Goal: Task Accomplishment & Management: Check status

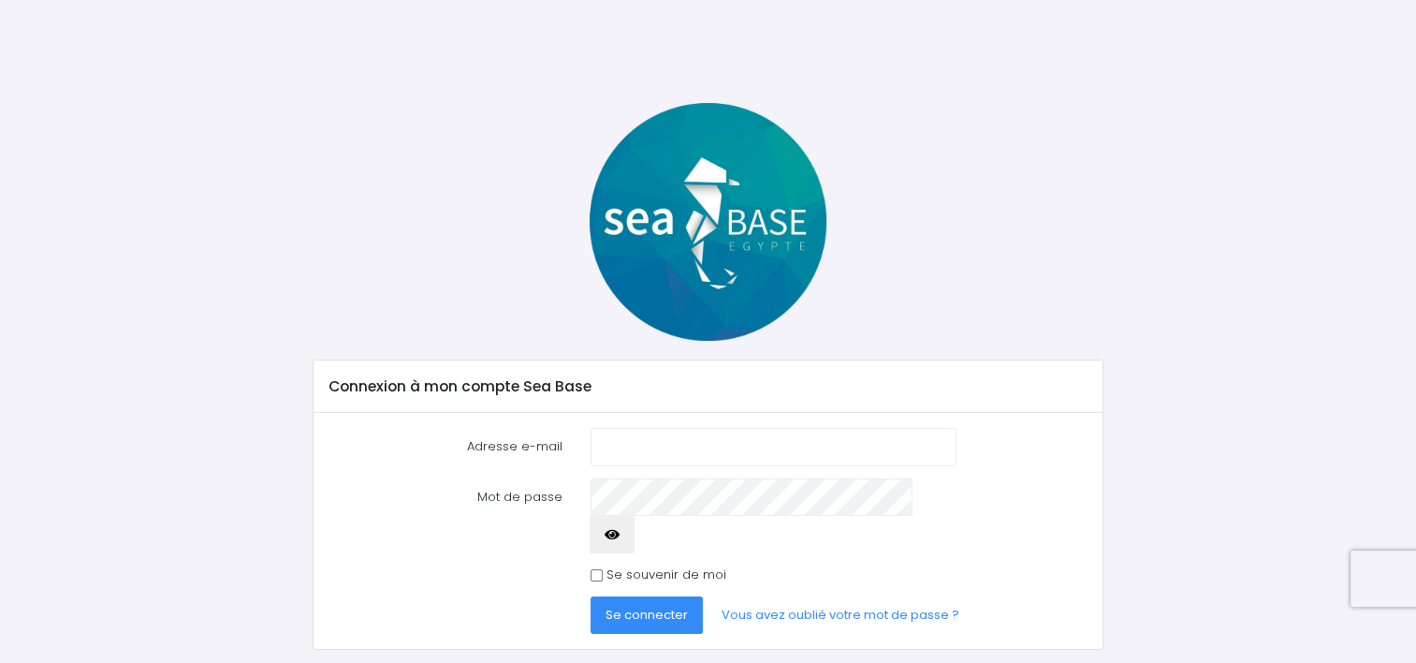
type input "[PERSON_NAME][EMAIL_ADDRESS][DOMAIN_NAME]"
click at [649, 605] on span "Se connecter" at bounding box center [646, 614] width 82 height 18
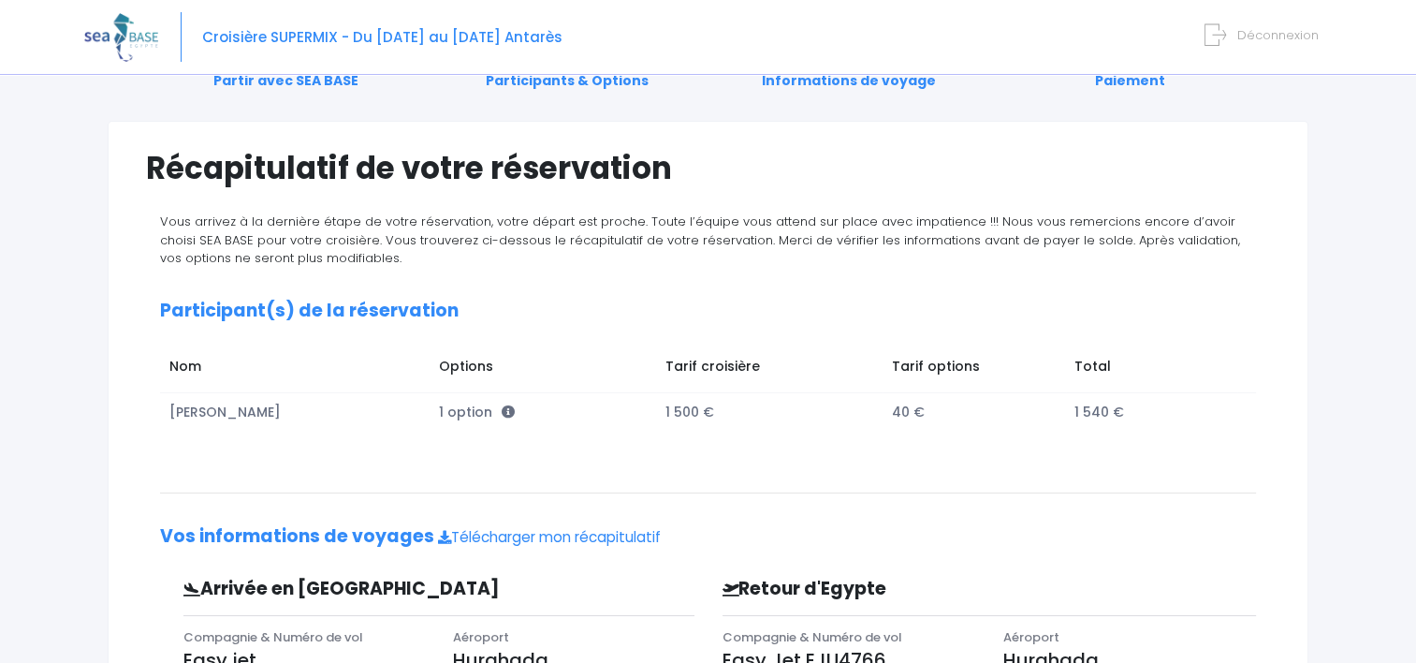
scroll to position [281, 0]
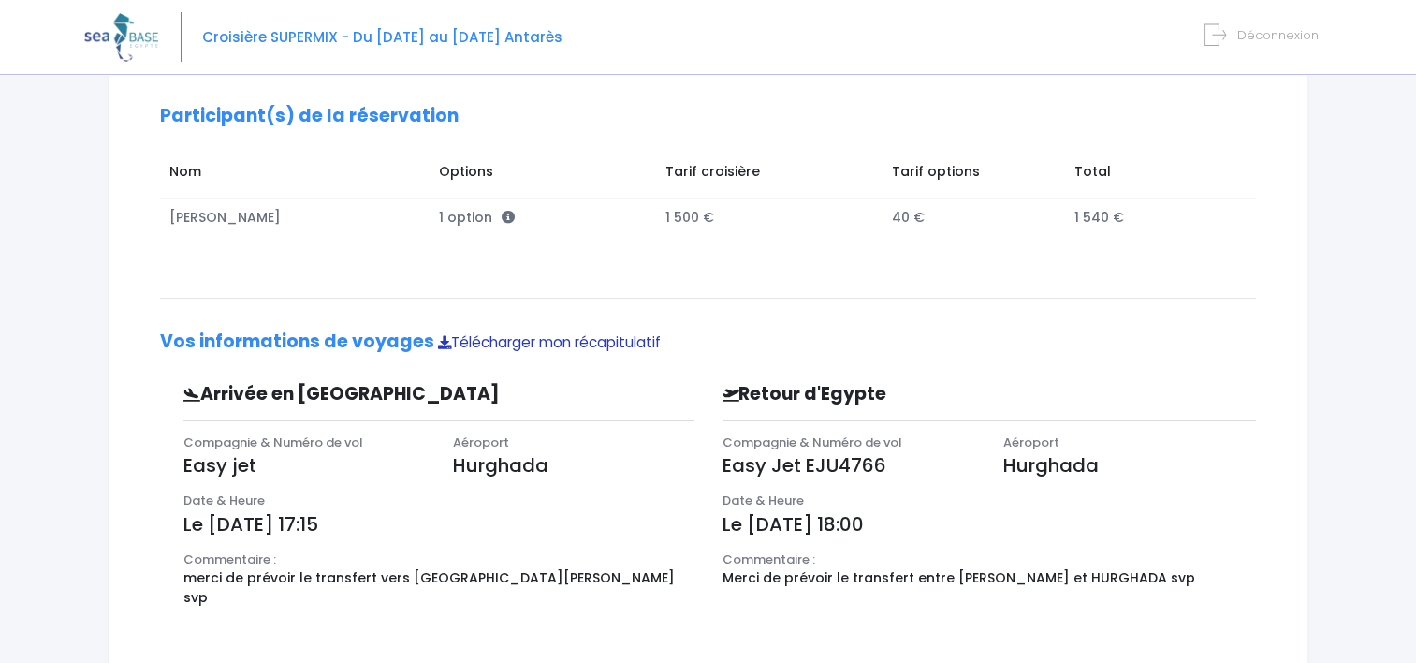
click at [517, 338] on link "Télécharger mon récapitulatif" at bounding box center [549, 342] width 223 height 20
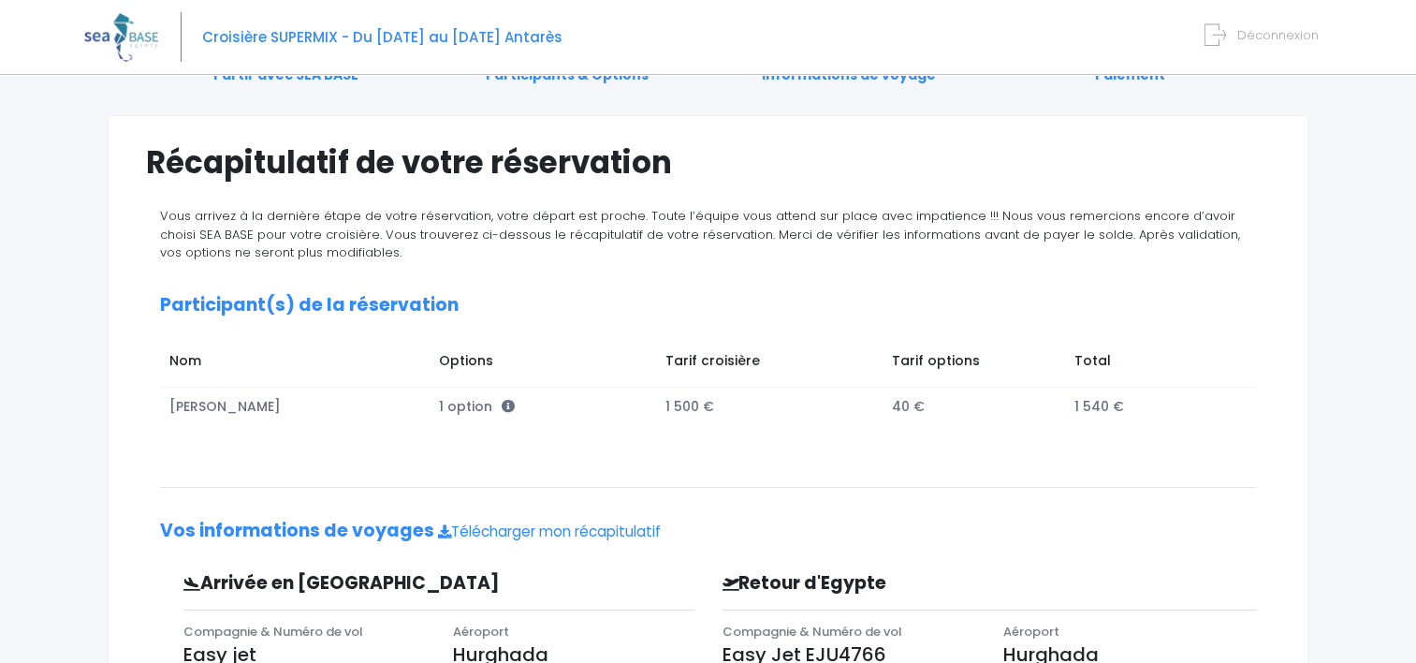
scroll to position [0, 0]
